Goal: Transaction & Acquisition: Purchase product/service

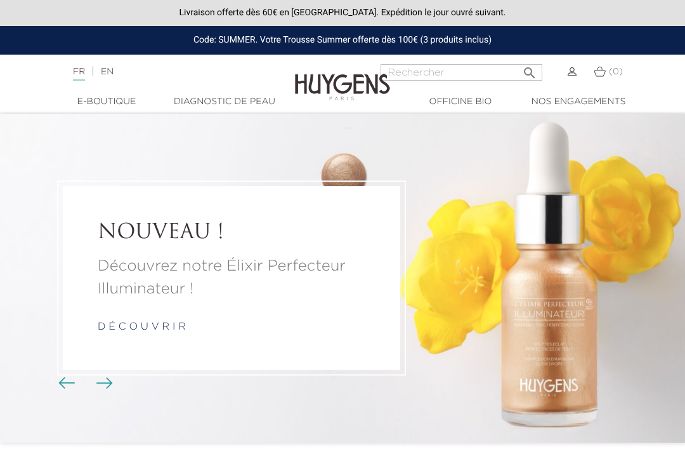
click at [569, 79] on div at bounding box center [560, 79] width 34 height 30
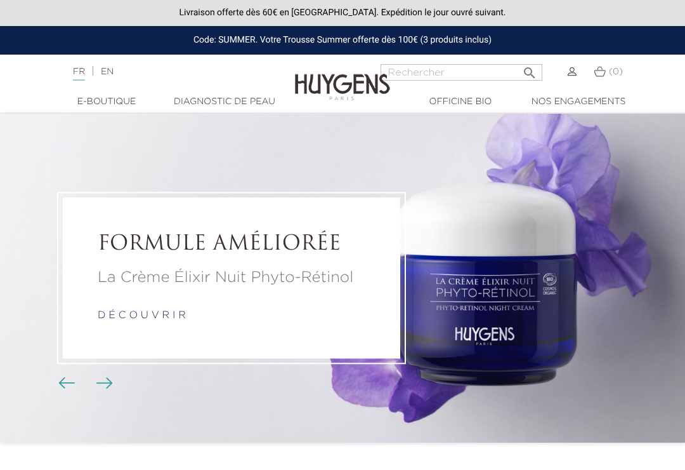
click at [571, 74] on img at bounding box center [572, 71] width 9 height 9
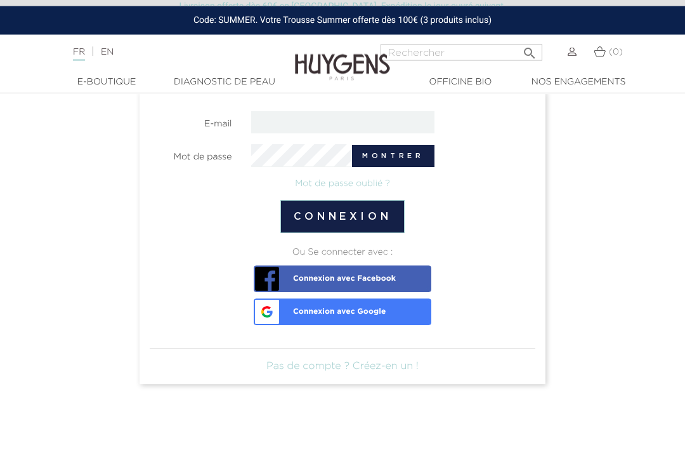
scroll to position [153, 0]
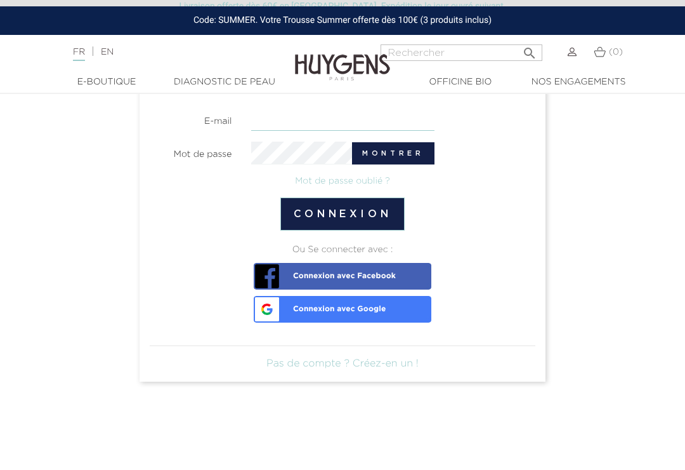
click at [286, 119] on input "email" at bounding box center [342, 120] width 183 height 22
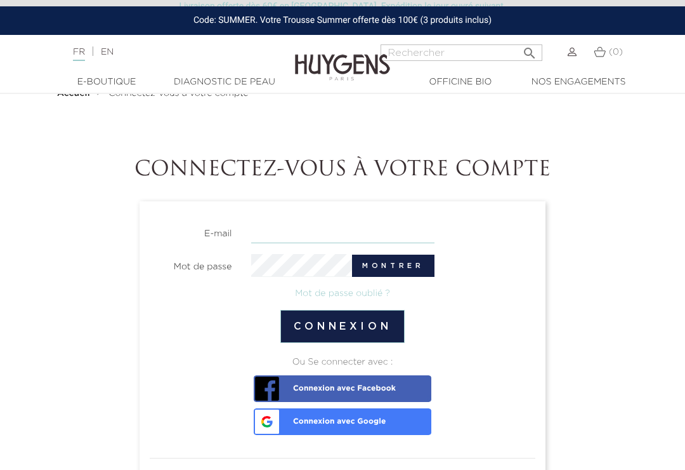
scroll to position [0, 0]
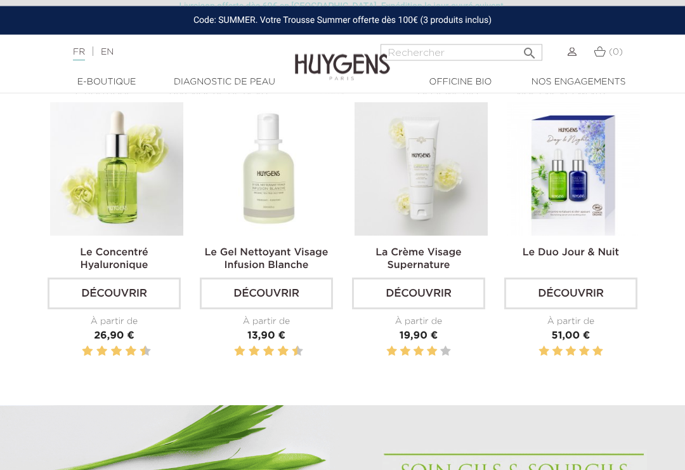
scroll to position [420, 0]
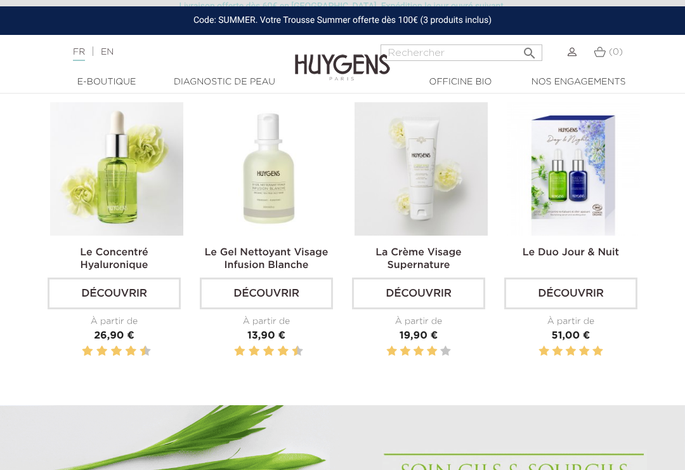
click at [120, 220] on img at bounding box center [116, 168] width 133 height 133
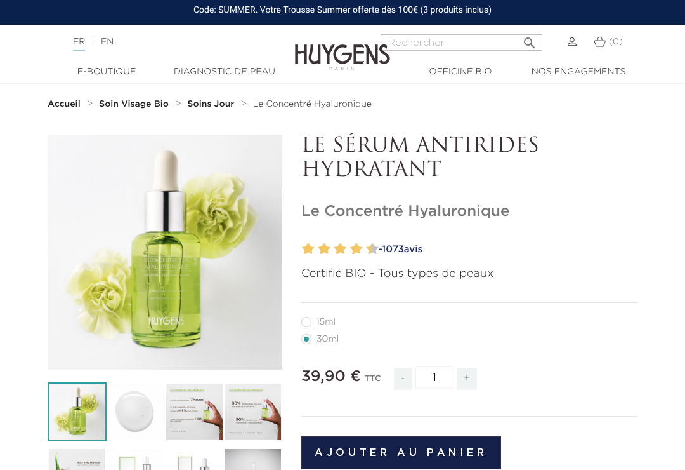
scroll to position [69, 0]
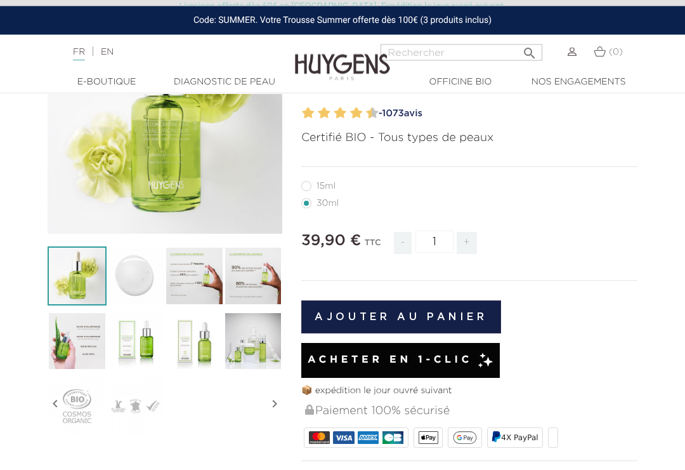
click at [303, 187] on label12"] "15ml" at bounding box center [326, 187] width 50 height 10
radio input "true"
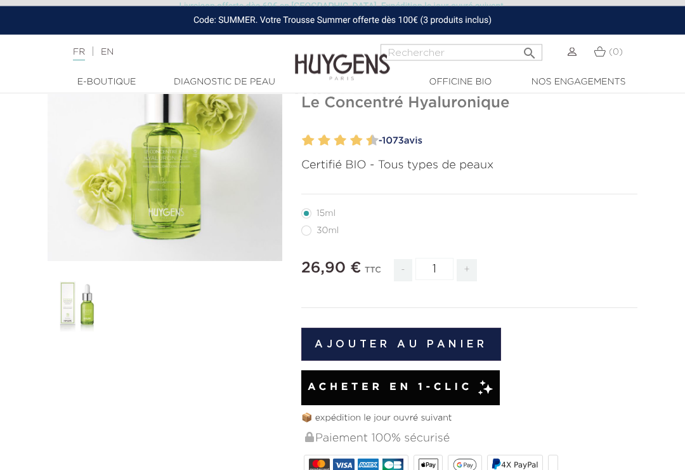
scroll to position [138, 0]
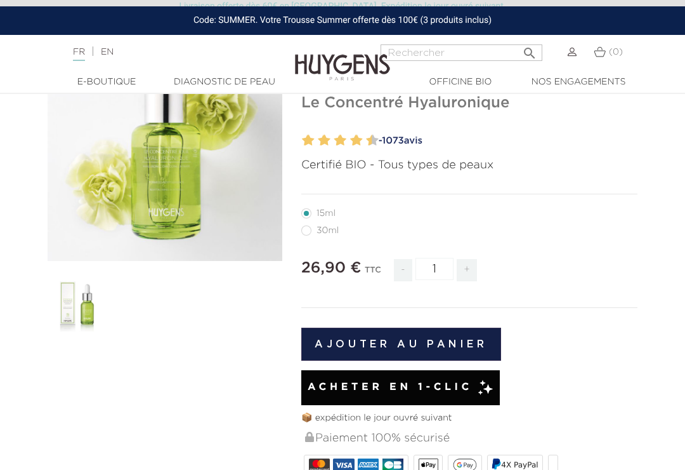
click at [308, 233] on label22"] "30ml" at bounding box center [327, 230] width 53 height 10
radio input "true"
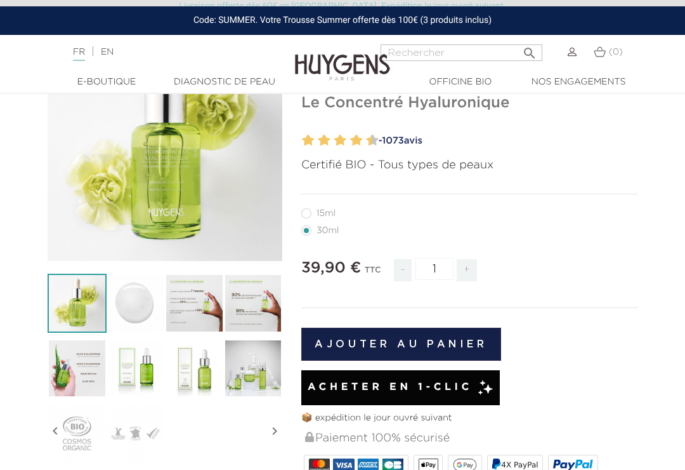
click at [307, 217] on label12"] "15ml" at bounding box center [326, 213] width 50 height 10
radio input "true"
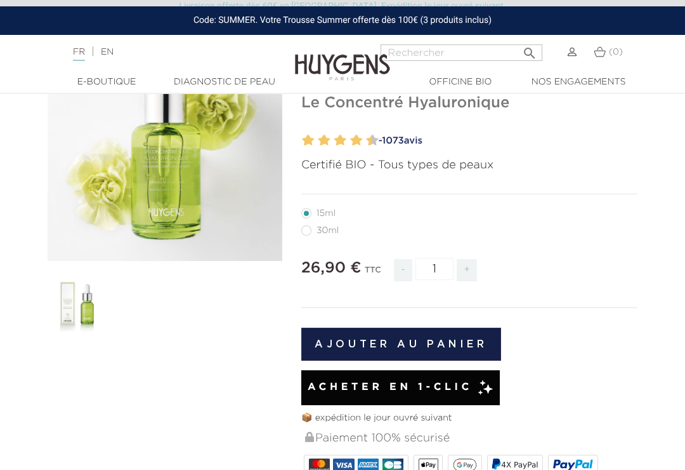
click at [302, 235] on li "30ml" at bounding box center [466, 229] width 330 height 17
click at [306, 231] on label22"] "30ml" at bounding box center [327, 230] width 53 height 10
radio input "true"
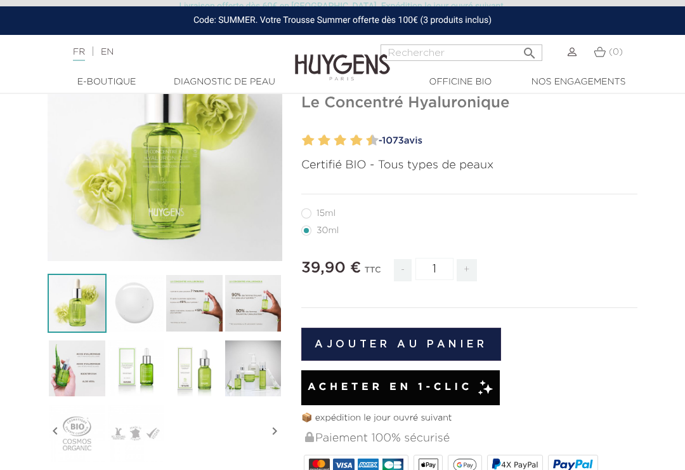
click at [191, 291] on img at bounding box center [194, 303] width 59 height 59
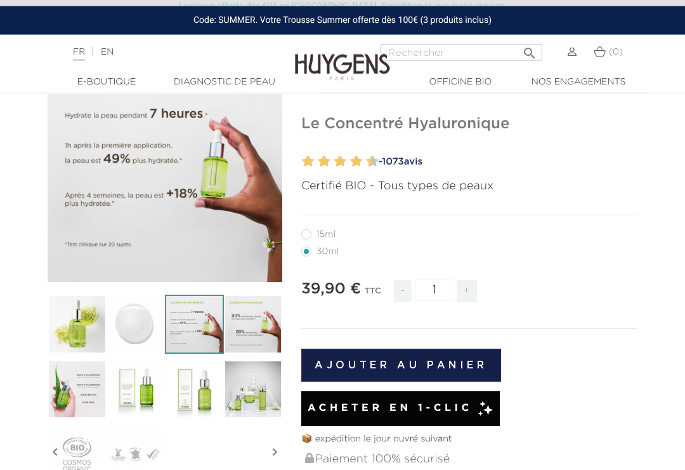
scroll to position [119, 0]
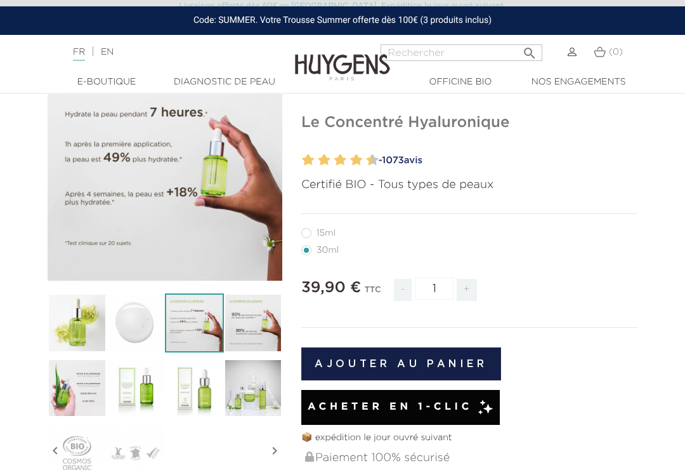
click at [238, 310] on img at bounding box center [253, 322] width 59 height 59
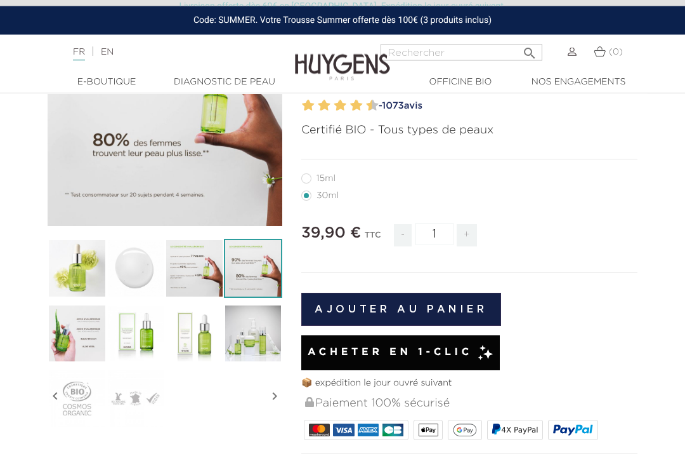
scroll to position [174, 0]
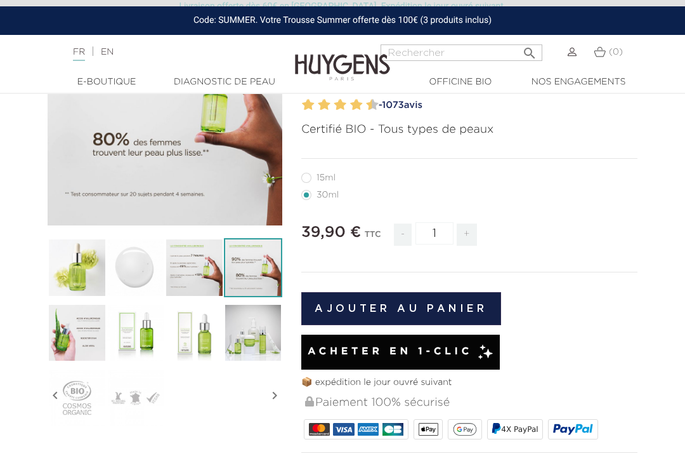
click at [64, 348] on img at bounding box center [77, 332] width 59 height 59
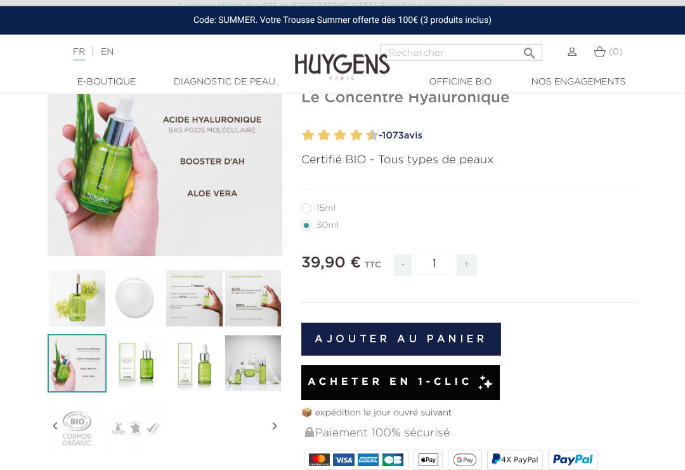
scroll to position [145, 0]
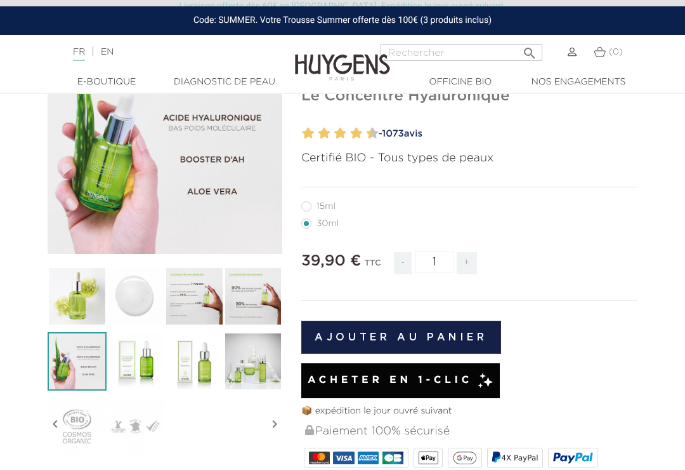
click at [138, 373] on img at bounding box center [136, 361] width 59 height 59
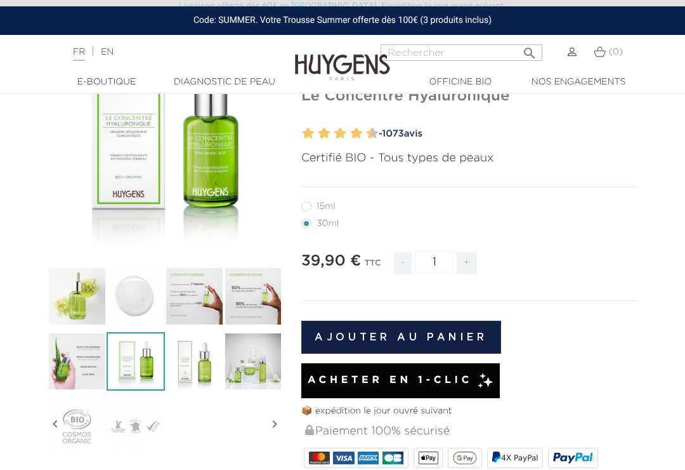
click at [188, 368] on img at bounding box center [194, 361] width 59 height 59
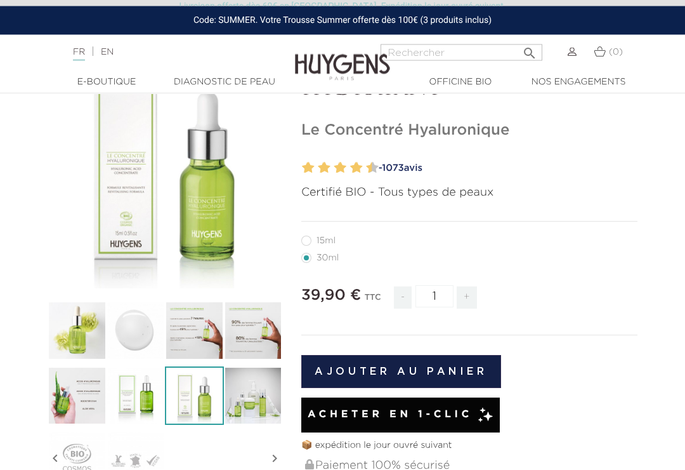
scroll to position [111, 0]
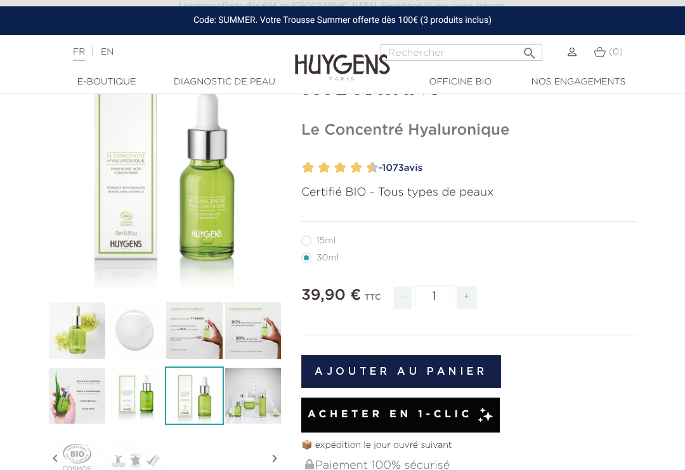
click at [235, 399] on img at bounding box center [253, 395] width 59 height 59
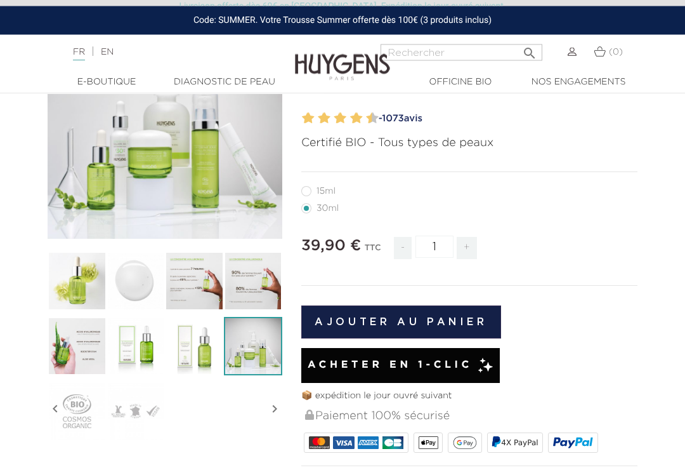
scroll to position [162, 0]
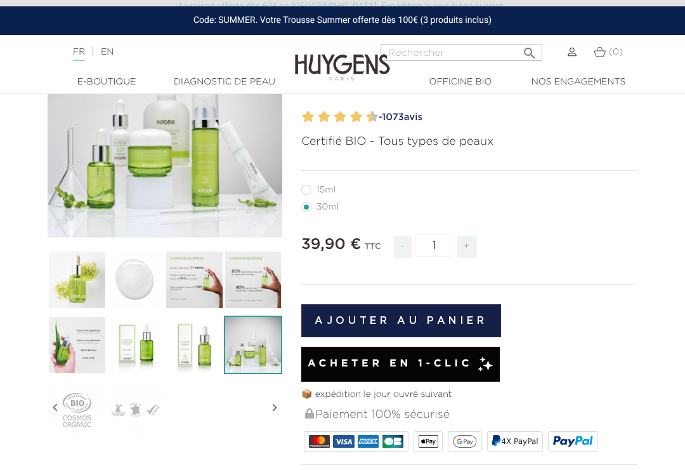
click at [303, 193] on label12"] "15ml" at bounding box center [326, 190] width 50 height 10
radio input "true"
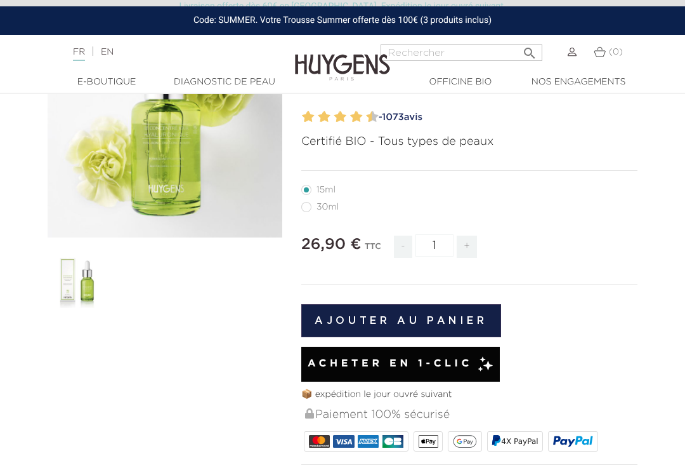
click at [365, 312] on button "Ajouter au panier" at bounding box center [401, 320] width 200 height 33
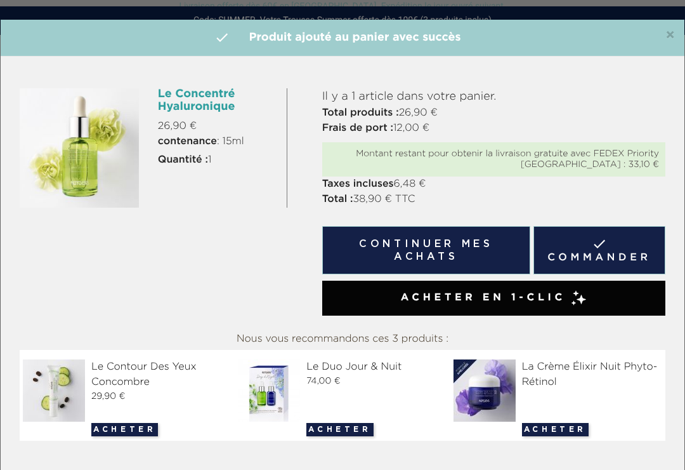
click at [423, 251] on button "Continuer mes achats" at bounding box center [426, 250] width 208 height 48
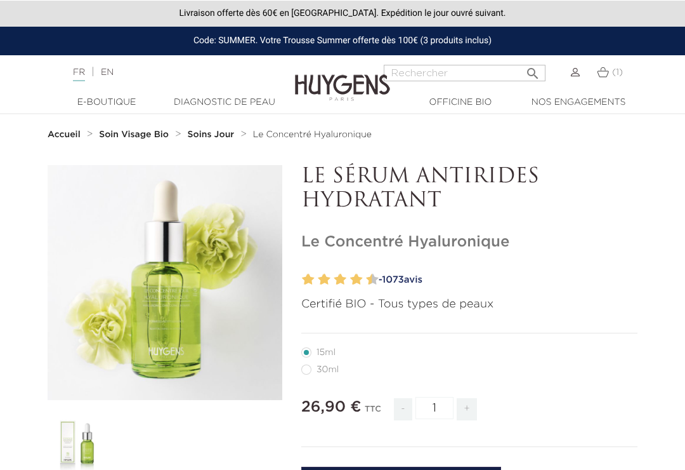
radio input "true"
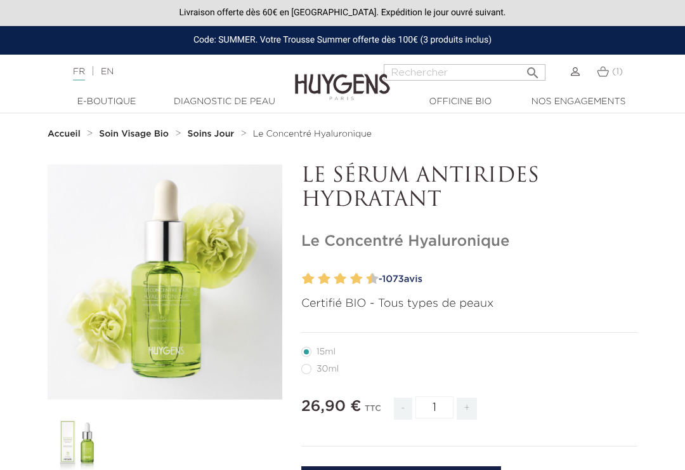
radio input "true"
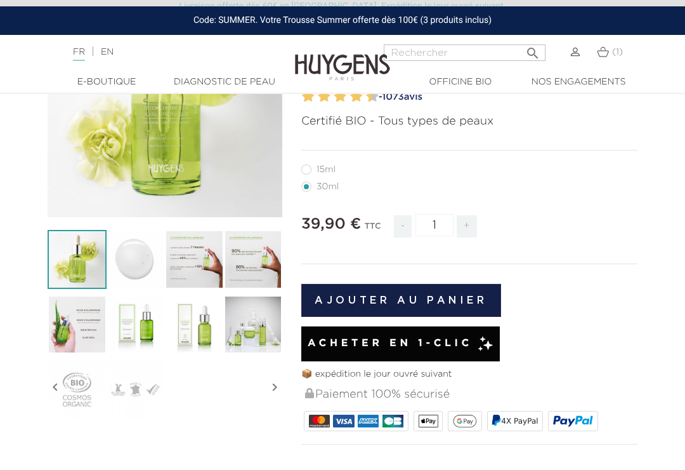
radio input "true"
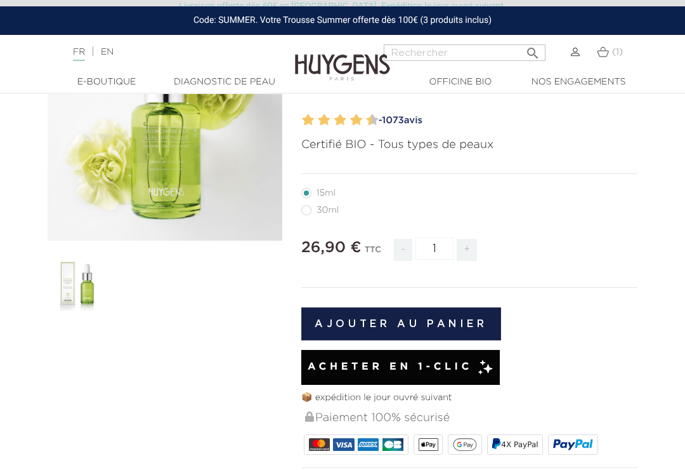
radio input "true"
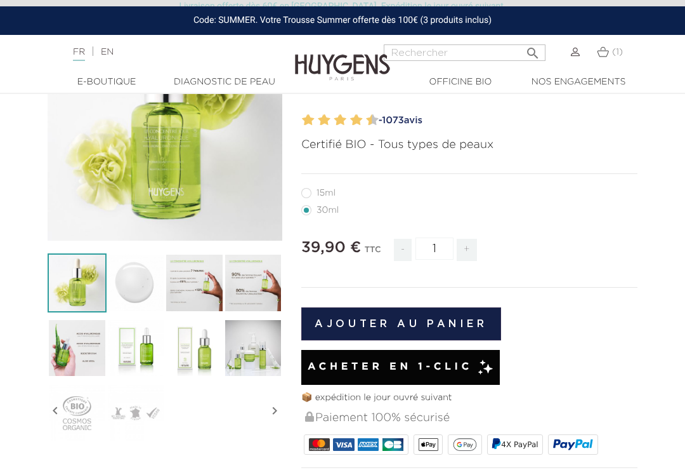
radio input "true"
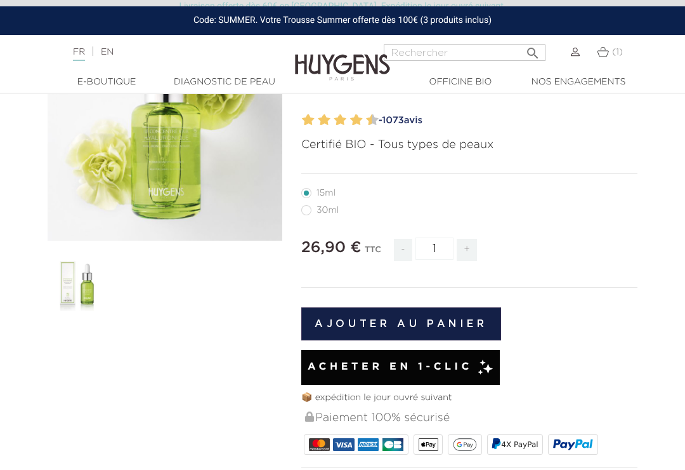
radio input "true"
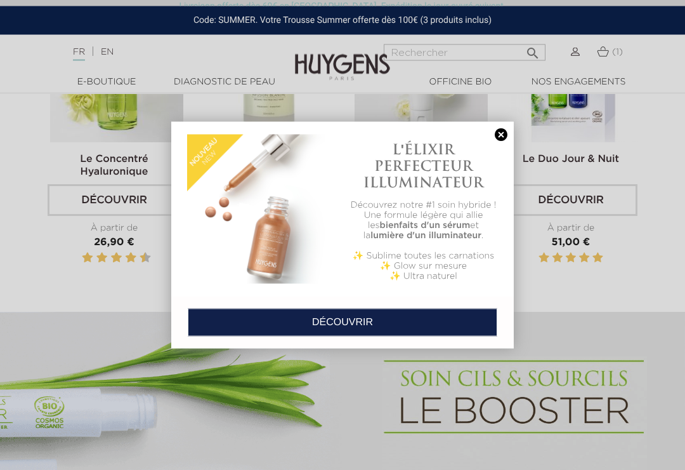
scroll to position [513, 0]
click at [499, 136] on link at bounding box center [501, 134] width 18 height 13
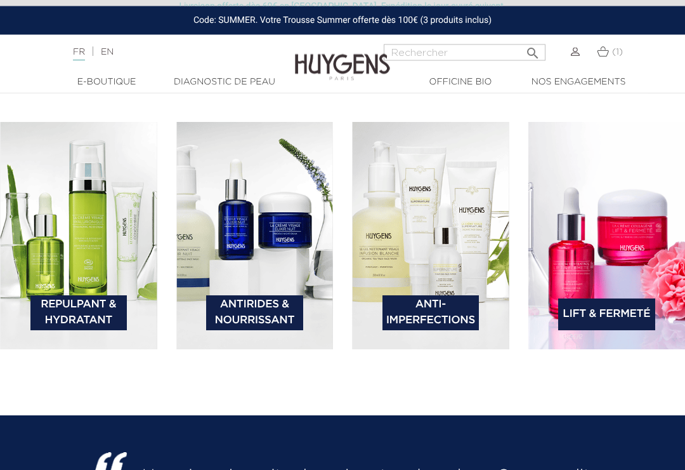
scroll to position [1746, 0]
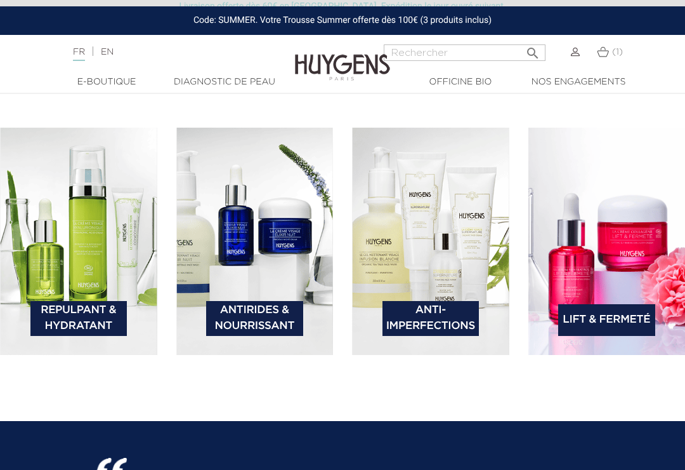
click at [438, 327] on link "Anti-Imperfections" at bounding box center [431, 318] width 97 height 35
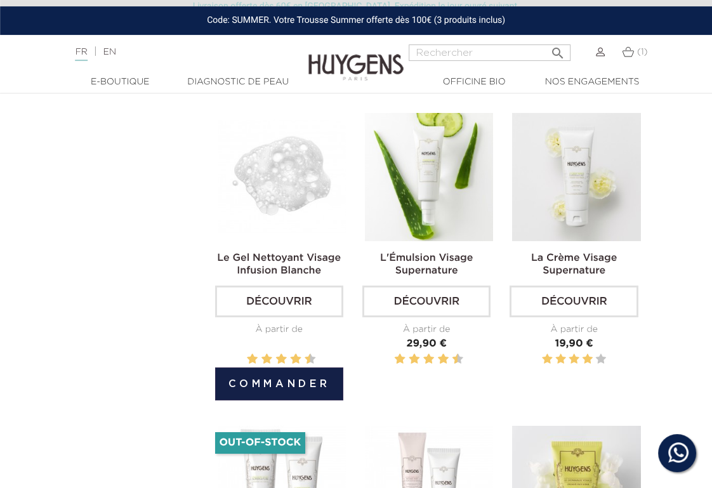
scroll to position [756, 3]
click at [261, 190] on img at bounding box center [282, 177] width 128 height 128
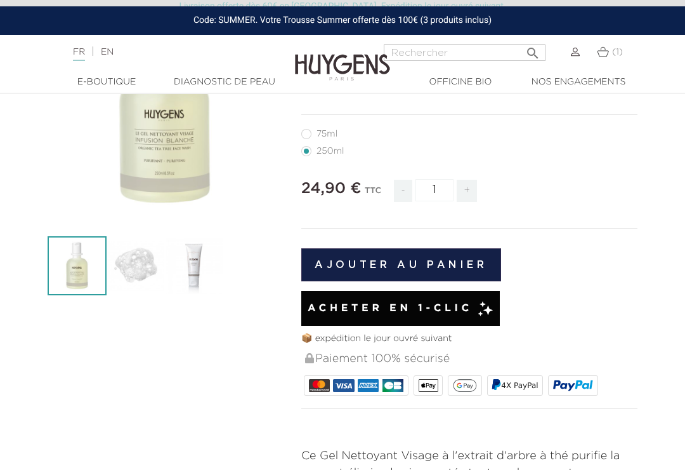
scroll to position [169, 0]
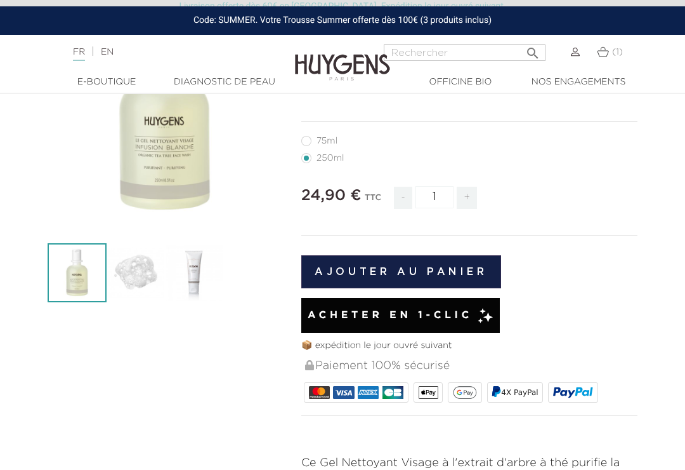
click at [128, 275] on img at bounding box center [136, 272] width 59 height 59
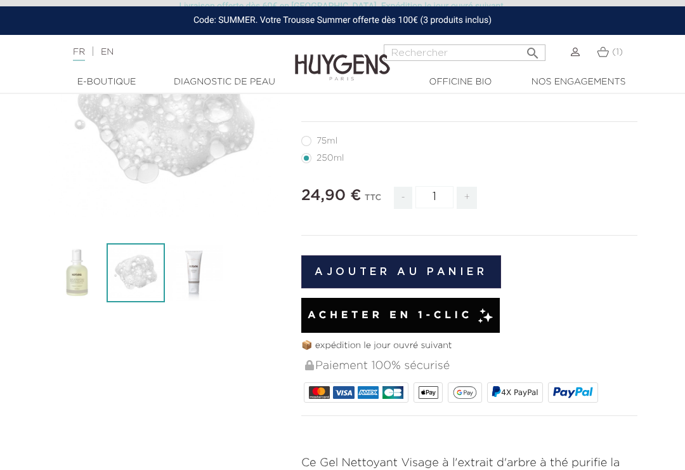
click at [178, 279] on img at bounding box center [194, 272] width 59 height 59
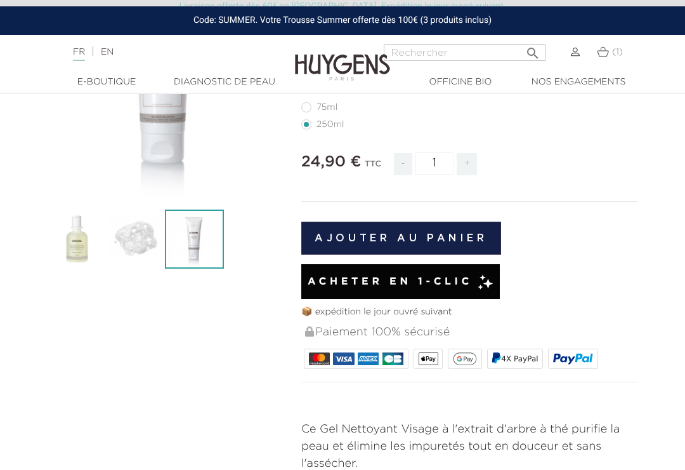
scroll to position [203, 0]
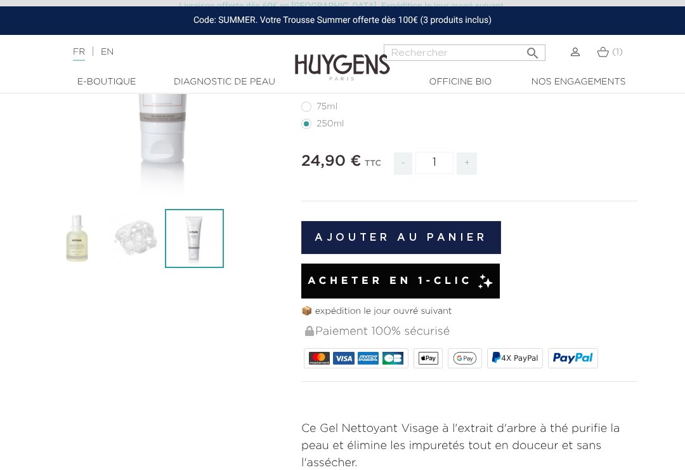
click at [76, 237] on img at bounding box center [77, 238] width 59 height 59
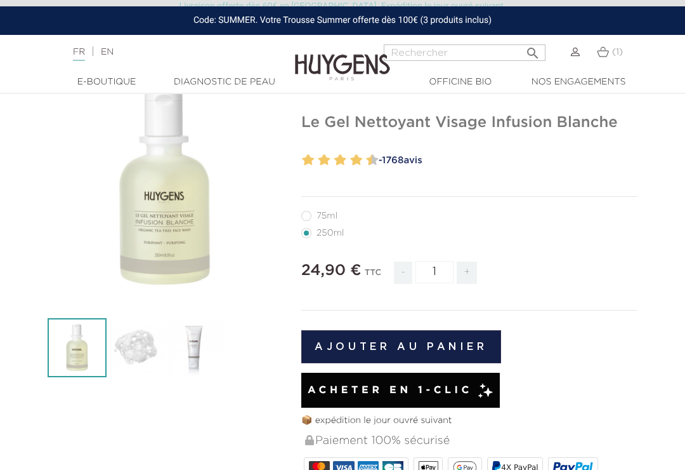
scroll to position [70, 0]
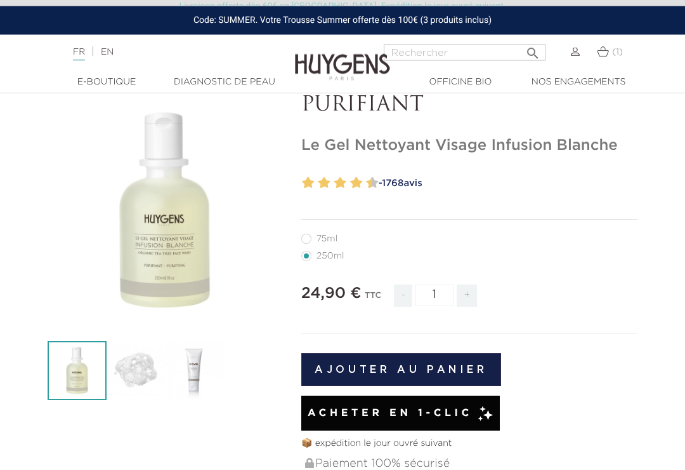
click at [304, 239] on label11"] "75ml" at bounding box center [326, 239] width 51 height 10
radio input "true"
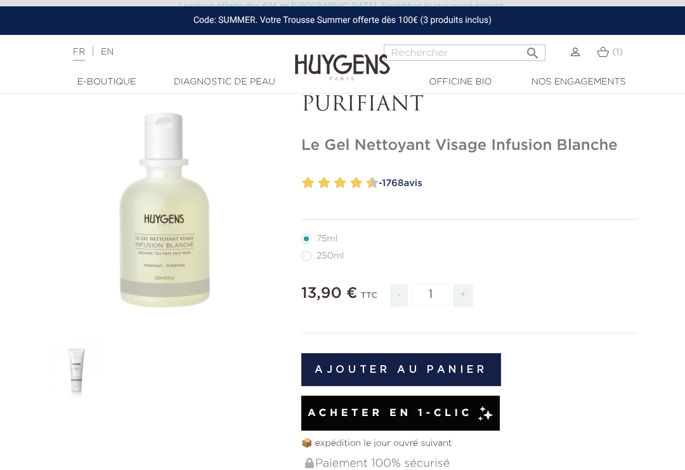
click at [305, 254] on label1"] "250ml" at bounding box center [330, 256] width 58 height 10
radio input "true"
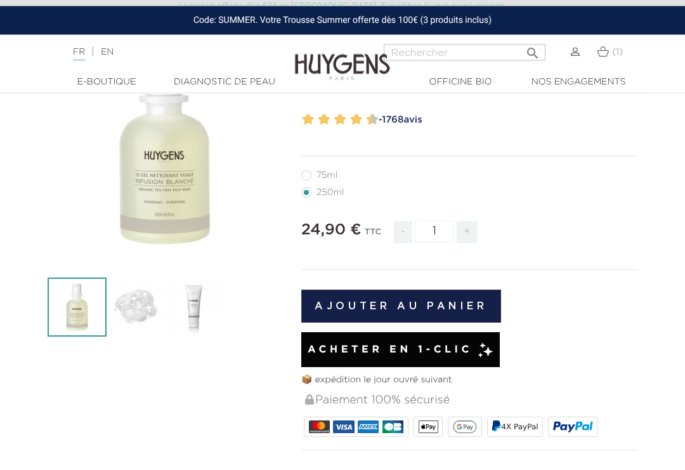
scroll to position [128, 0]
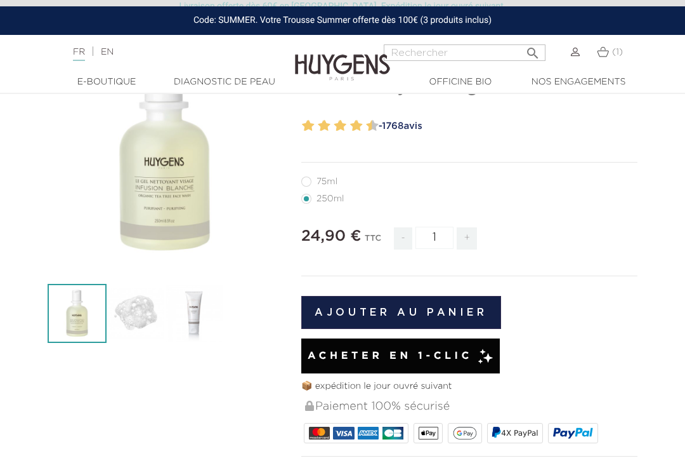
click at [308, 179] on label11"] "75ml" at bounding box center [326, 181] width 51 height 10
radio input "true"
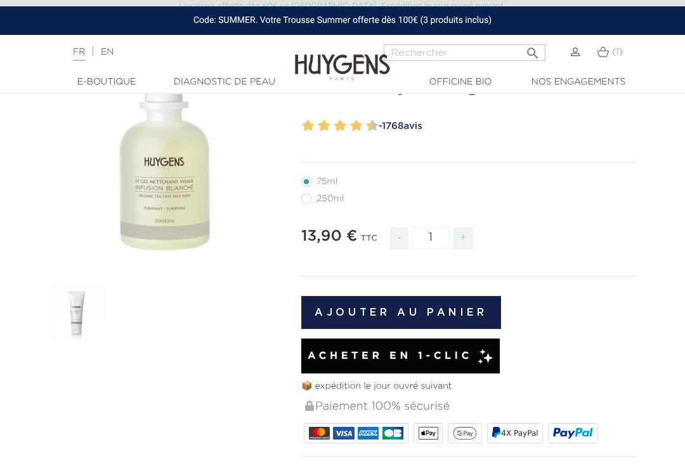
click at [303, 204] on li "250ml" at bounding box center [466, 198] width 330 height 17
click at [303, 199] on label1"] "250ml" at bounding box center [330, 199] width 58 height 10
radio input "true"
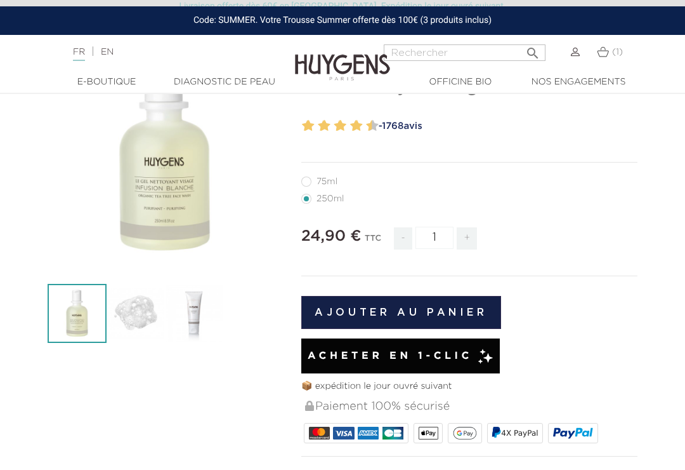
click at [387, 305] on button "Ajouter au panier" at bounding box center [401, 312] width 200 height 33
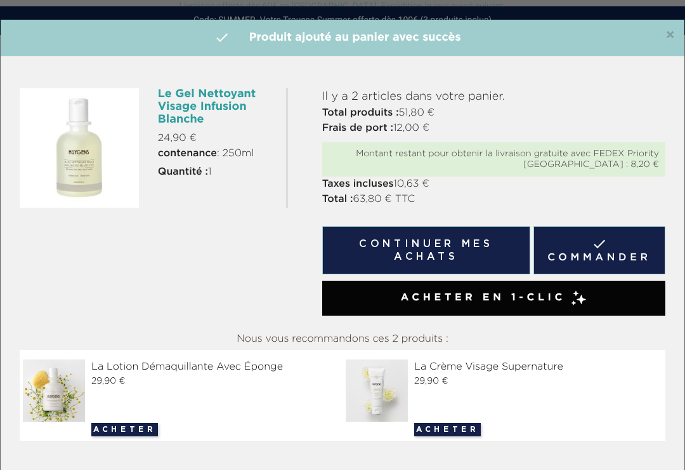
radio input "true"
click at [381, 261] on button "Continuer mes achats" at bounding box center [426, 250] width 208 height 48
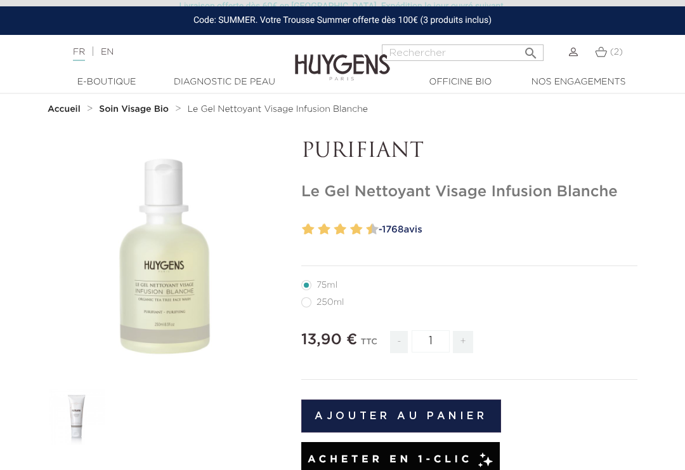
scroll to position [0, 0]
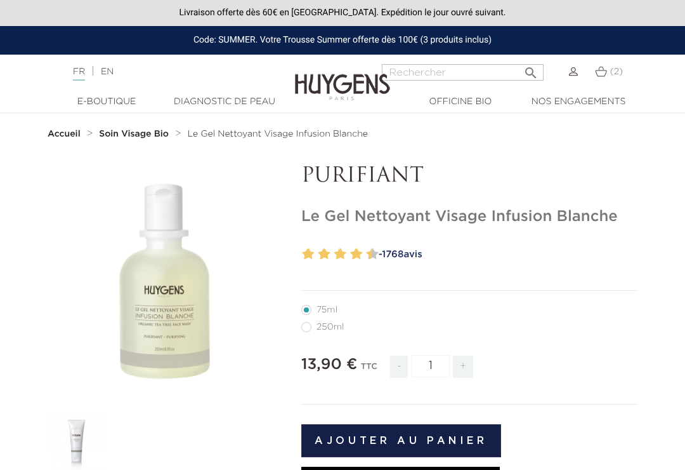
radio input "true"
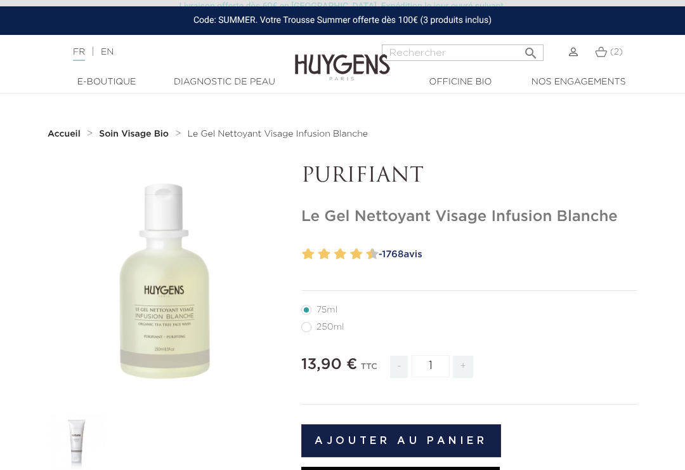
scroll to position [91, 0]
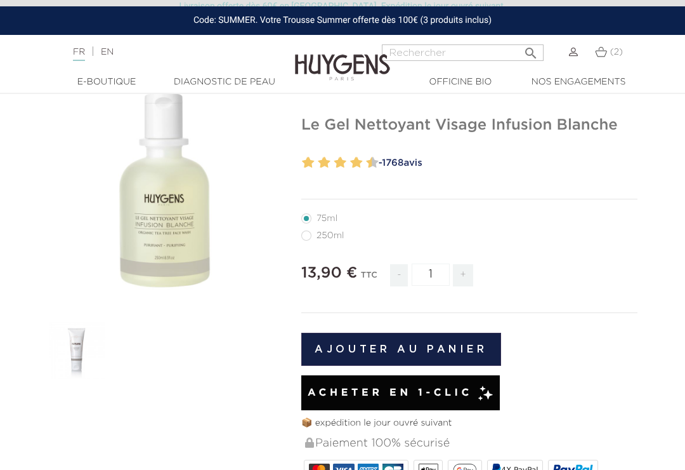
radio input "true"
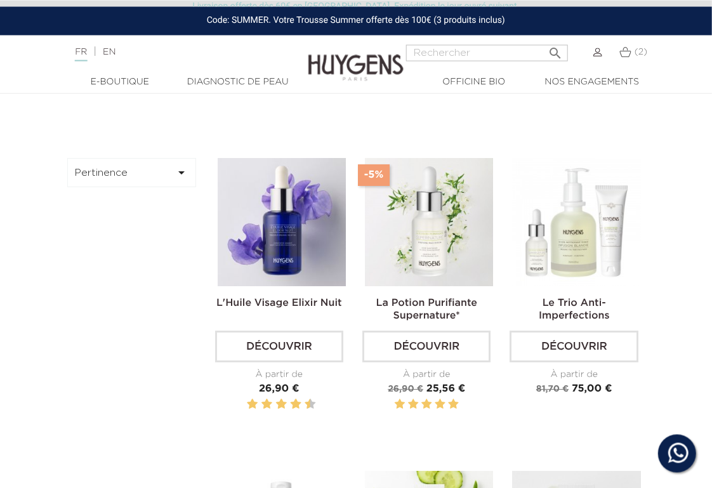
scroll to position [399, 4]
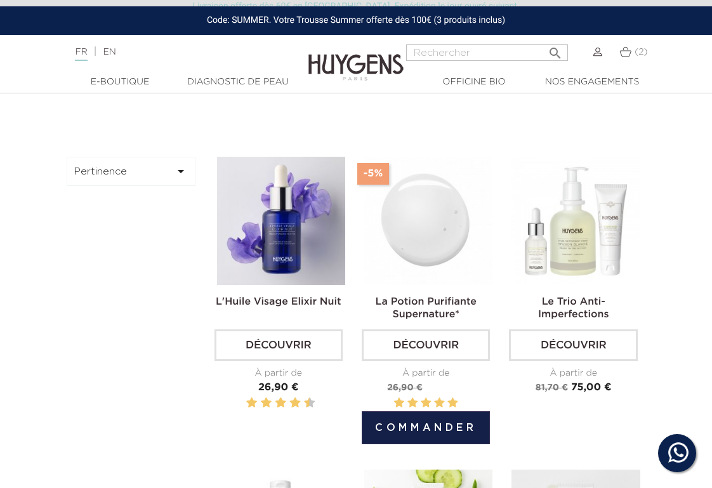
click at [401, 235] on img at bounding box center [428, 221] width 128 height 128
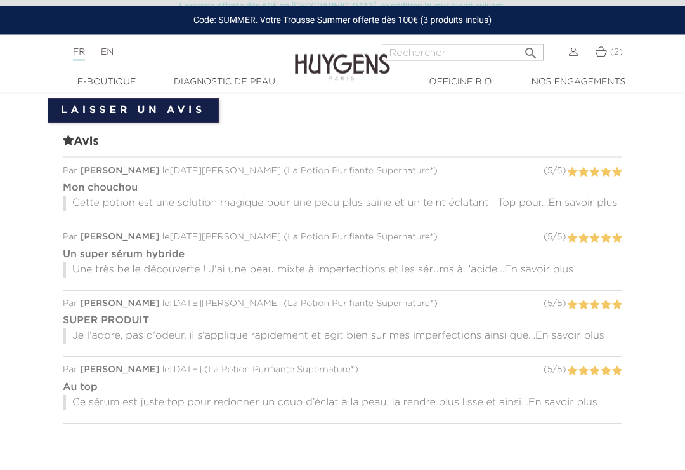
scroll to position [961, 0]
click at [529, 265] on span "En savoir plus" at bounding box center [539, 270] width 69 height 10
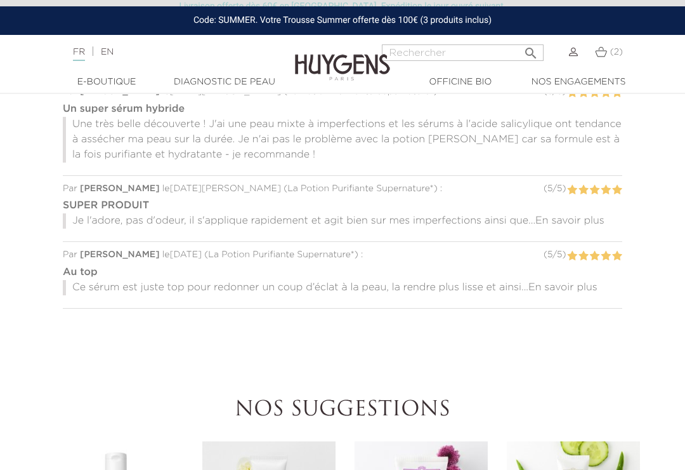
scroll to position [1106, 0]
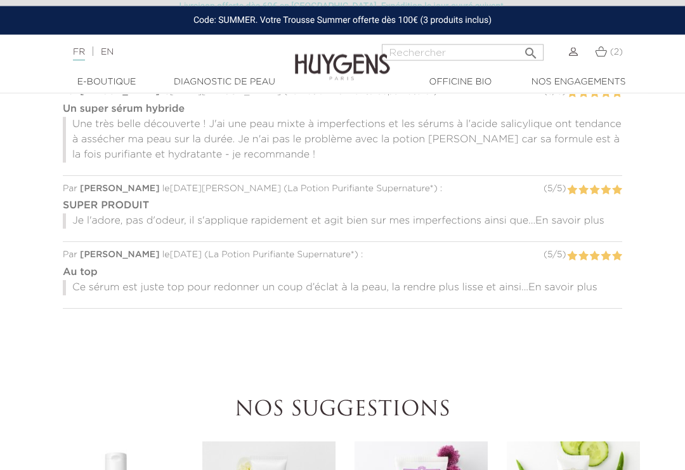
click at [576, 221] on span "En savoir plus" at bounding box center [570, 221] width 69 height 10
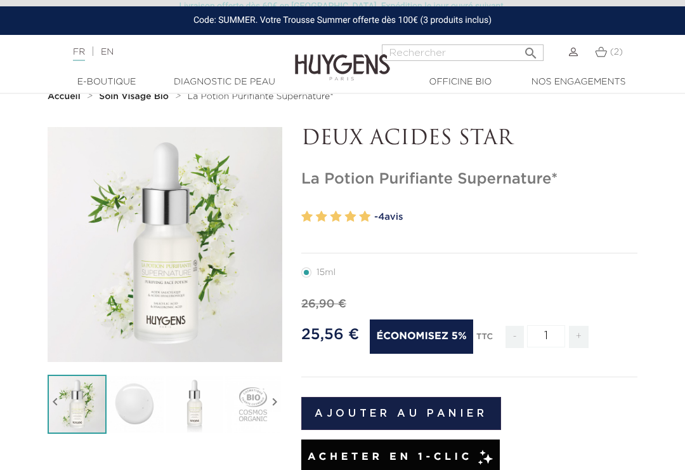
scroll to position [51, 0]
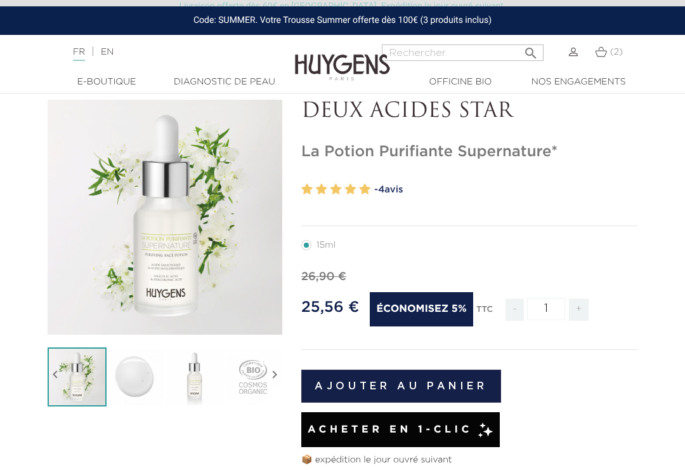
scroll to position [0, 0]
